Goal: Task Accomplishment & Management: Manage account settings

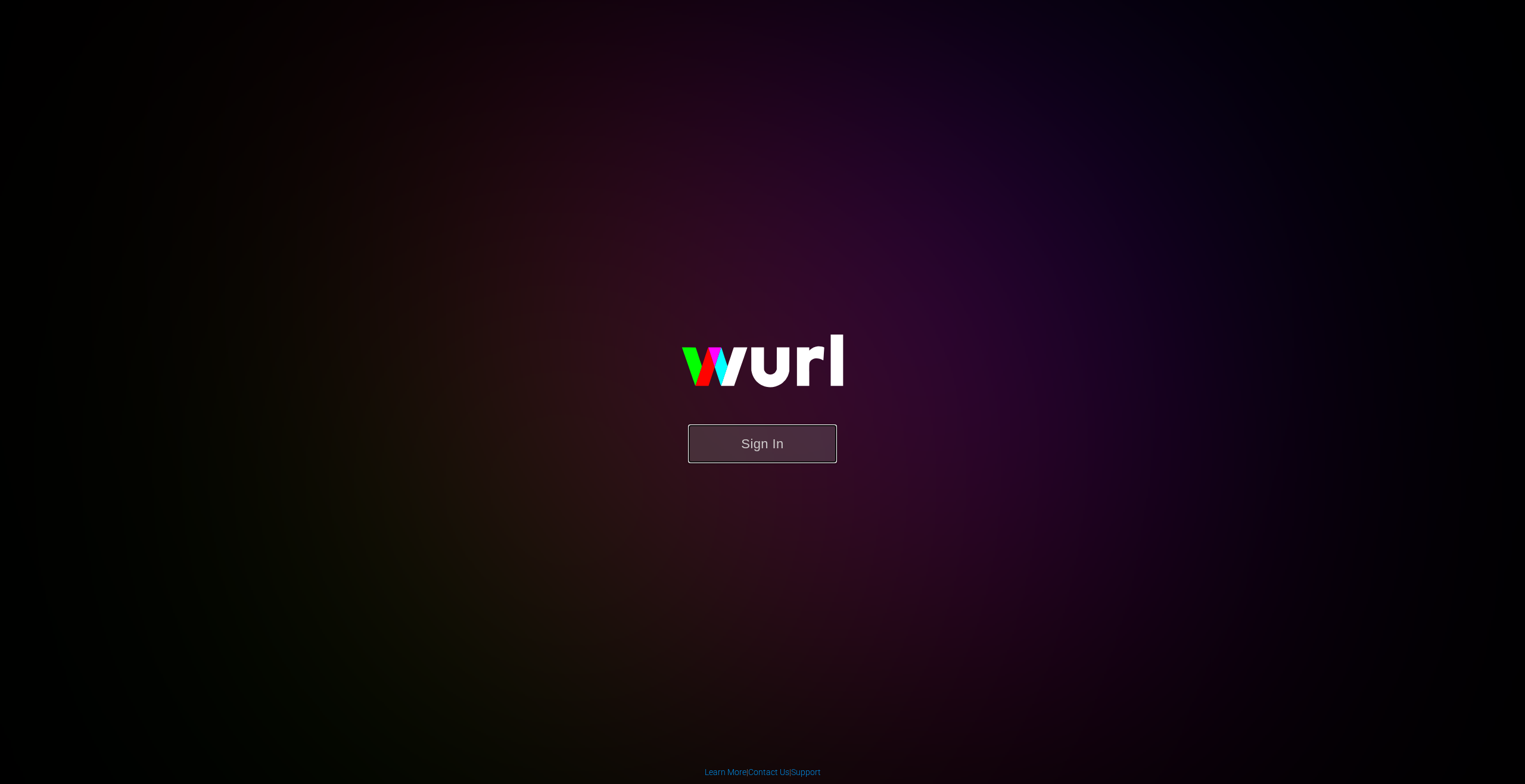
click at [766, 436] on button "Sign In" at bounding box center [762, 444] width 149 height 39
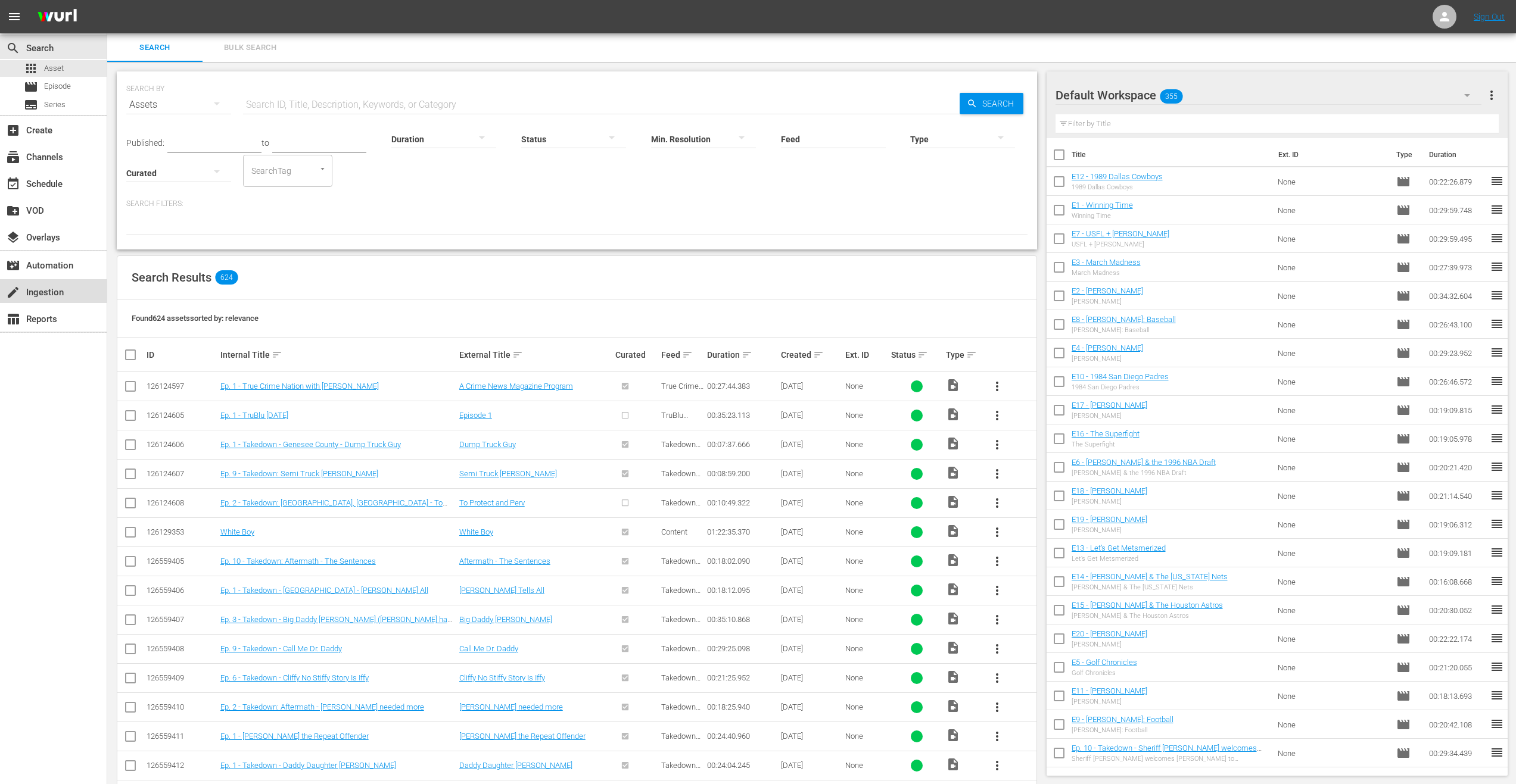
click at [72, 294] on div "create Ingestion" at bounding box center [53, 290] width 107 height 24
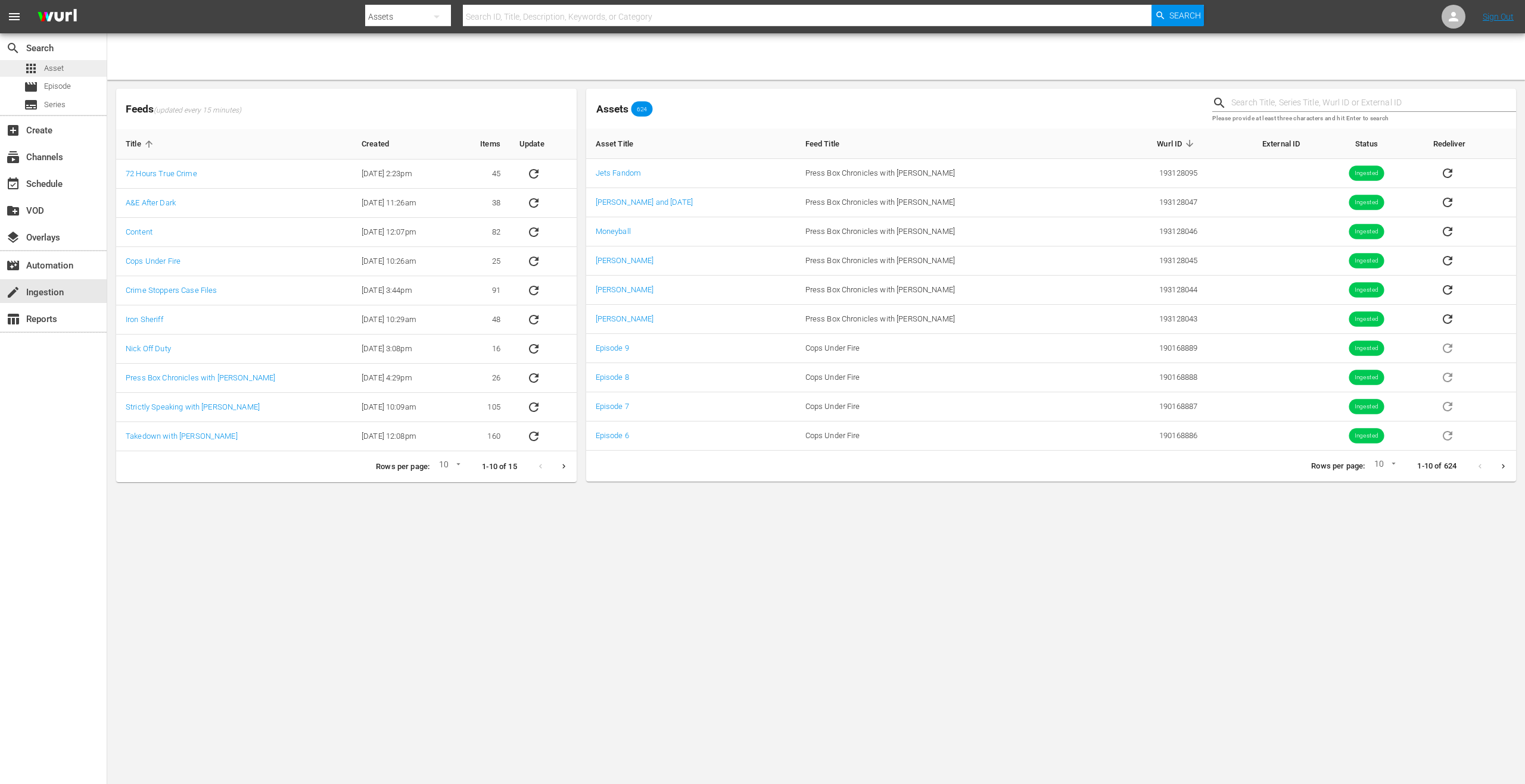
click at [70, 72] on div "apps Asset" at bounding box center [53, 68] width 107 height 16
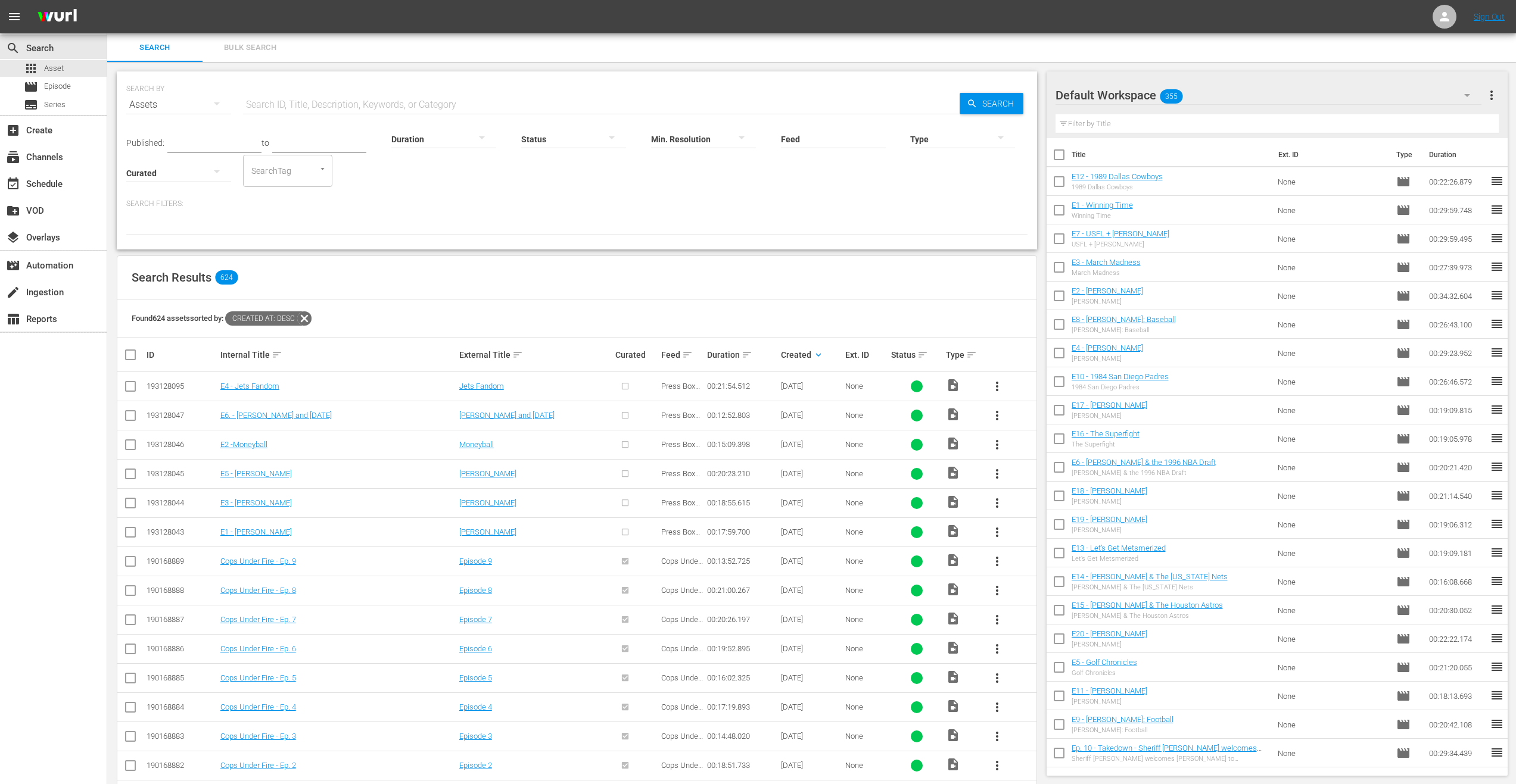
click at [998, 537] on span "more_vert" at bounding box center [998, 533] width 15 height 15
click at [251, 534] on link "E1 - Greg Fields" at bounding box center [256, 532] width 72 height 9
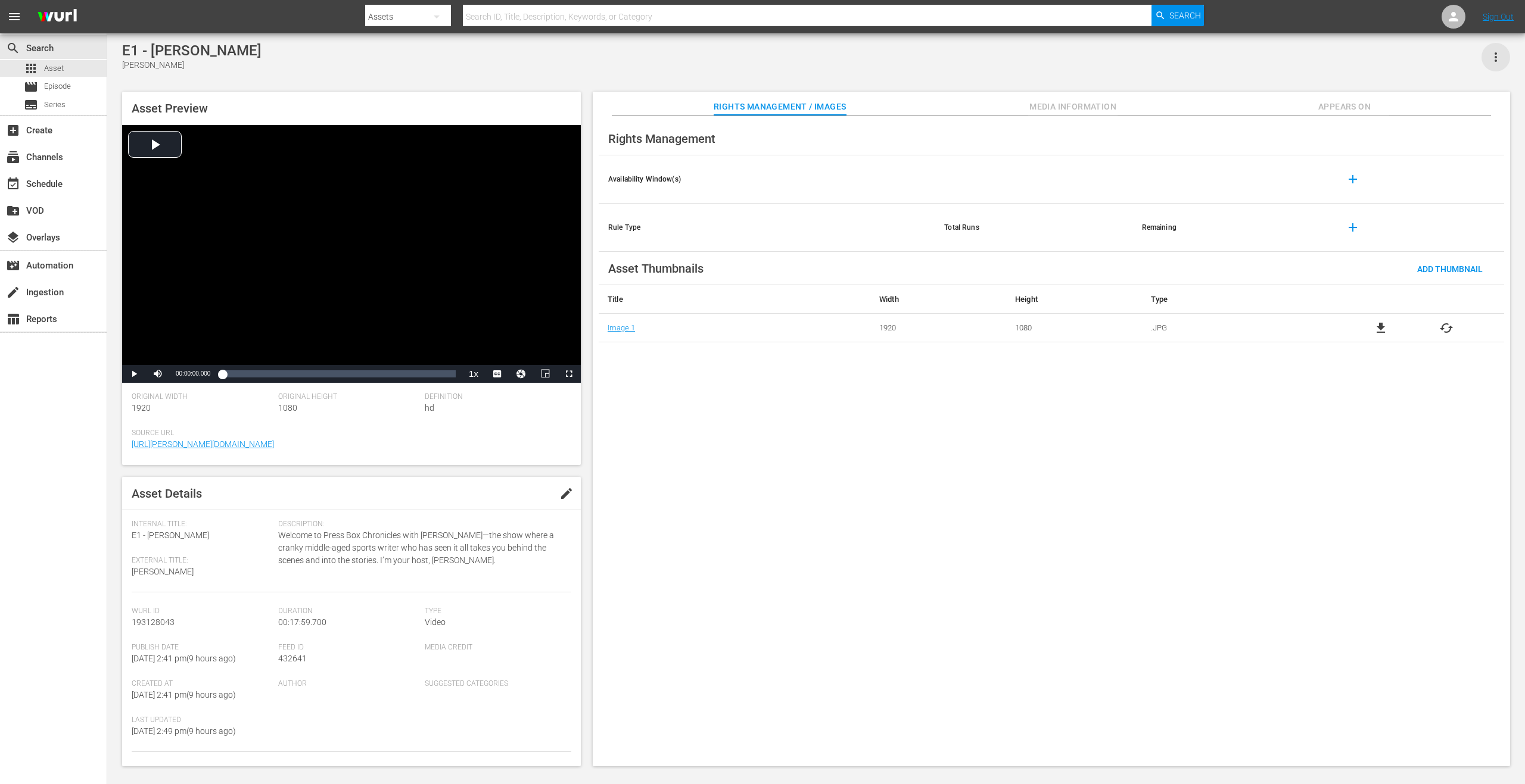
click at [1494, 56] on icon "button" at bounding box center [1496, 57] width 15 height 15
click at [1443, 97] on div "DELETE" at bounding box center [1461, 99] width 81 height 28
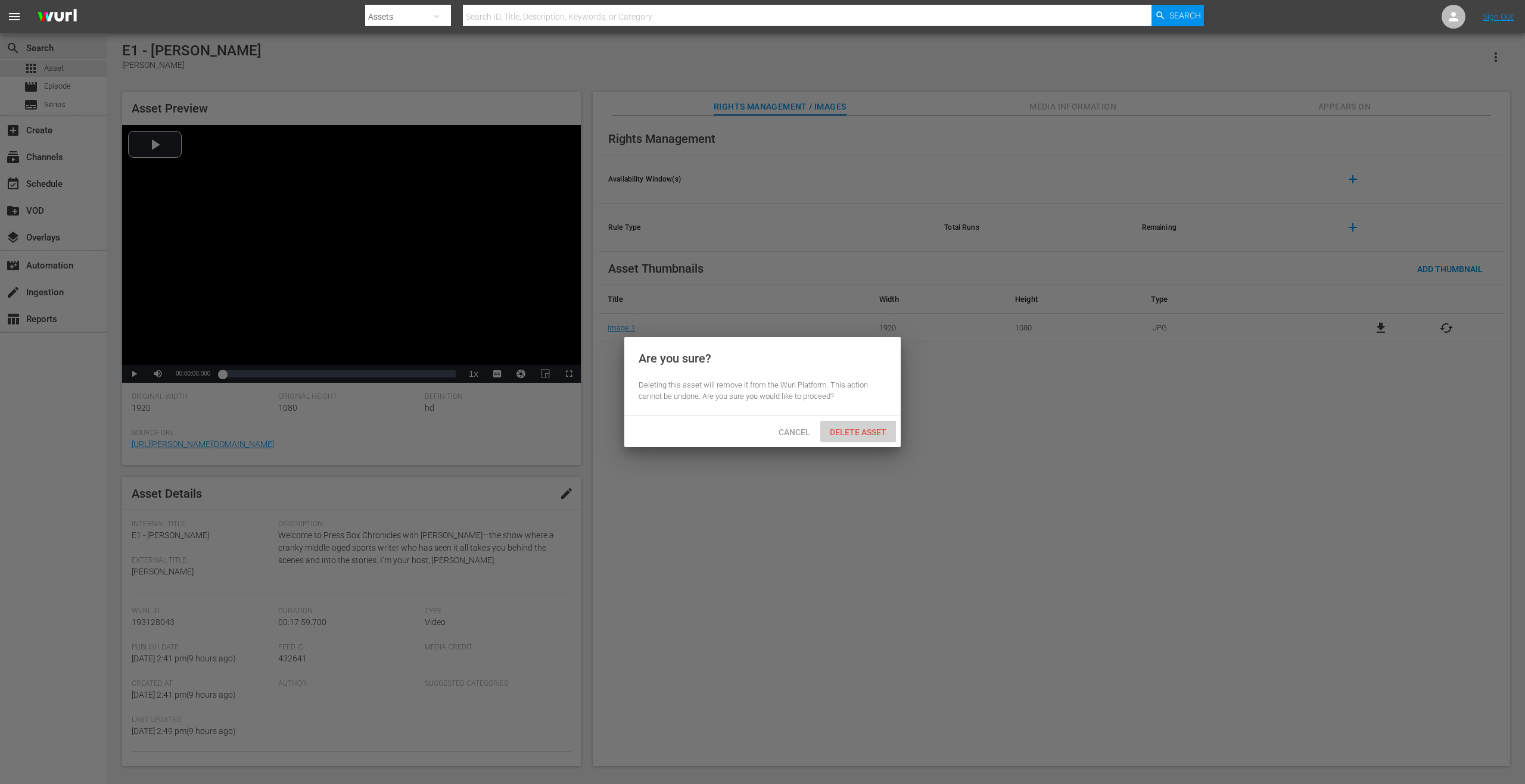
click at [870, 429] on span "Delete Asset" at bounding box center [858, 433] width 76 height 10
